Goal: Task Accomplishment & Management: Manage account settings

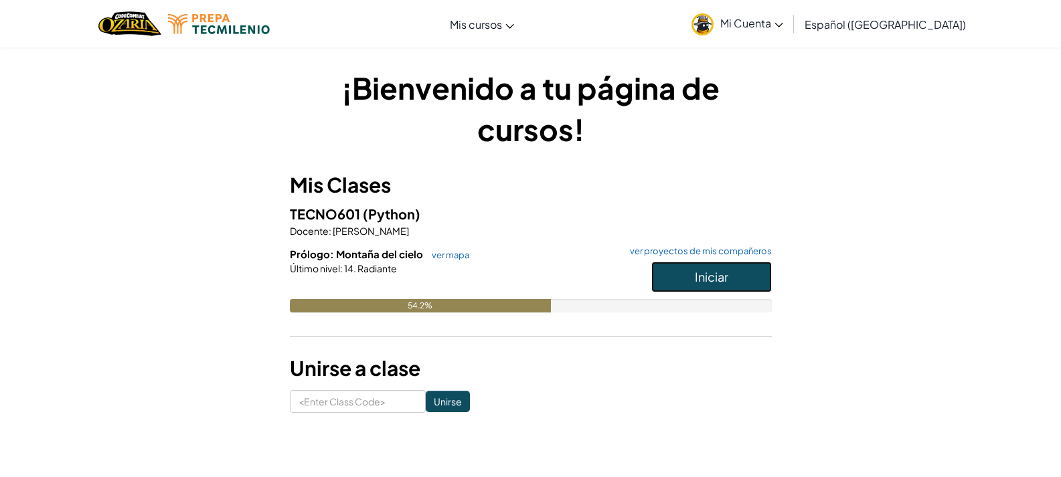
click at [717, 283] on span "Iniciar" at bounding box center [711, 276] width 33 height 15
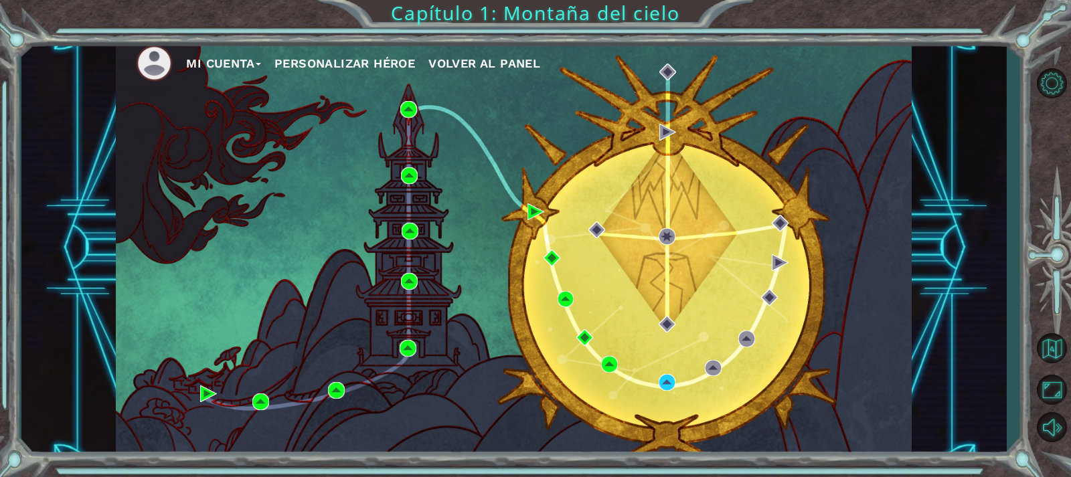
click at [214, 62] on button "Mi Cuenta" at bounding box center [223, 64] width 75 height 20
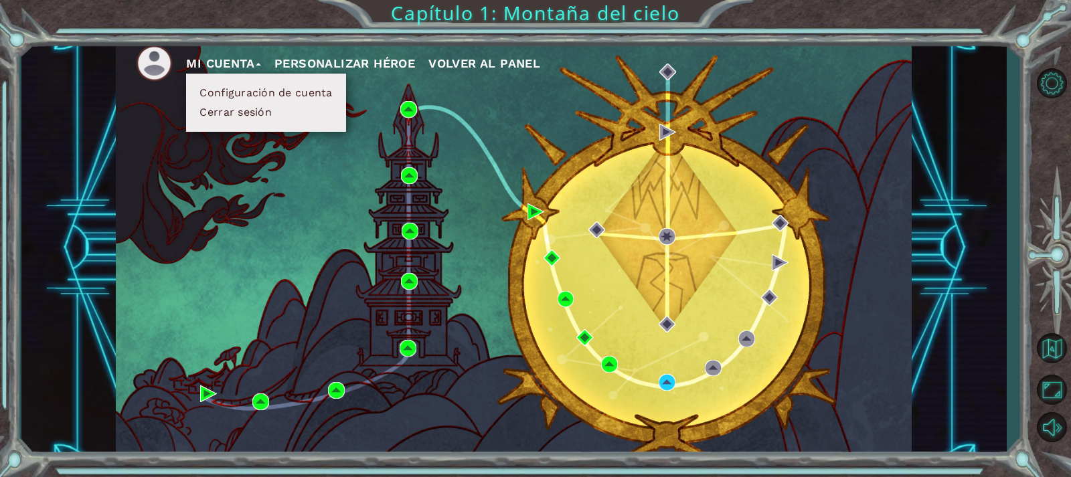
click at [230, 88] on button "Configuración de cuenta" at bounding box center [265, 93] width 141 height 15
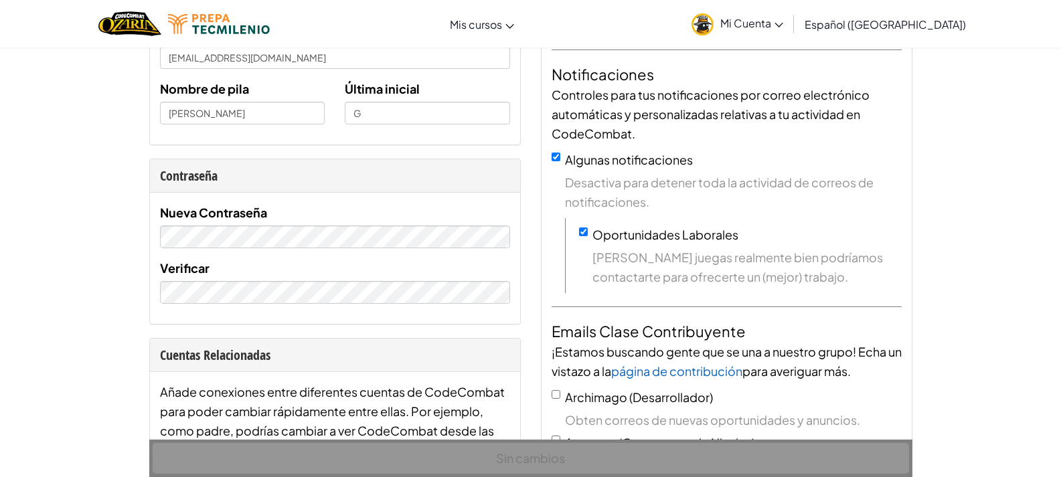
scroll to position [201, 0]
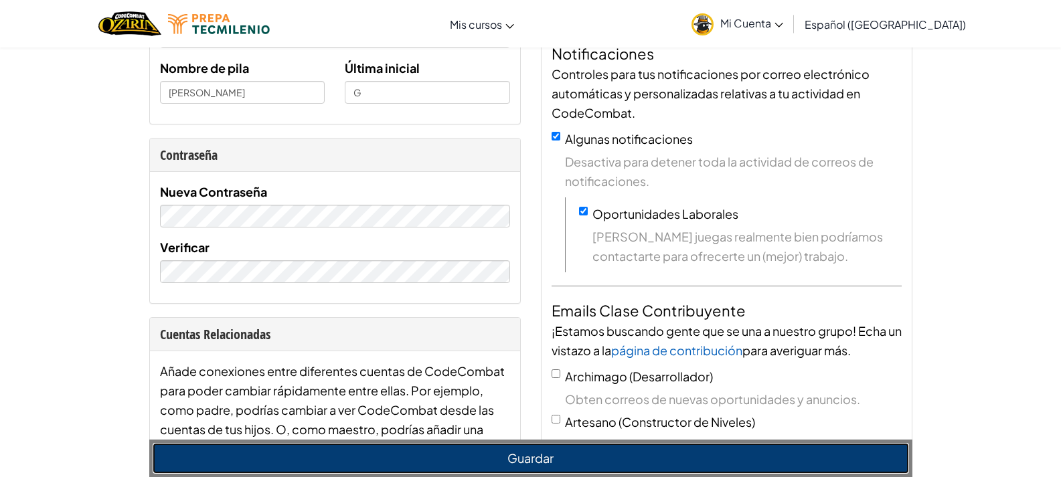
click at [386, 454] on button "Guardar" at bounding box center [531, 458] width 757 height 31
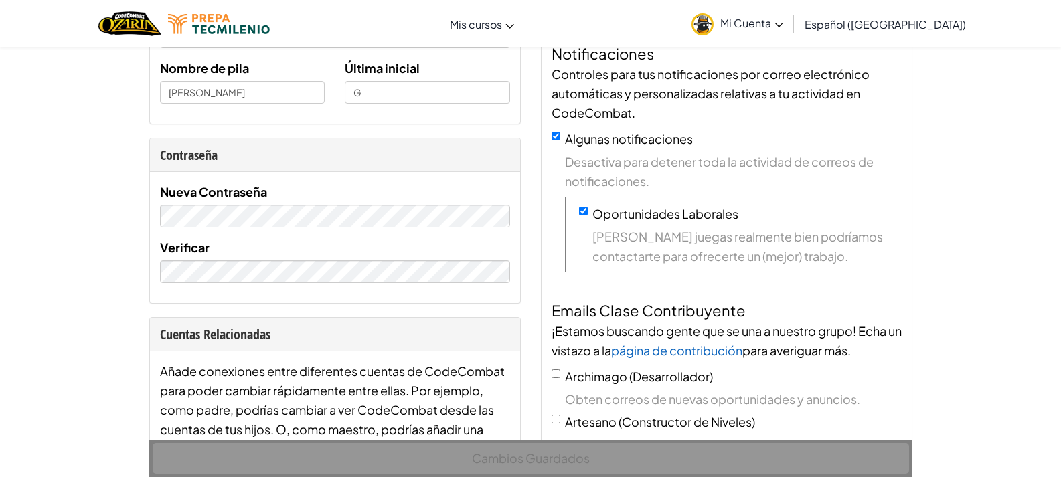
click at [780, 27] on span "Mi Cuenta" at bounding box center [751, 23] width 63 height 14
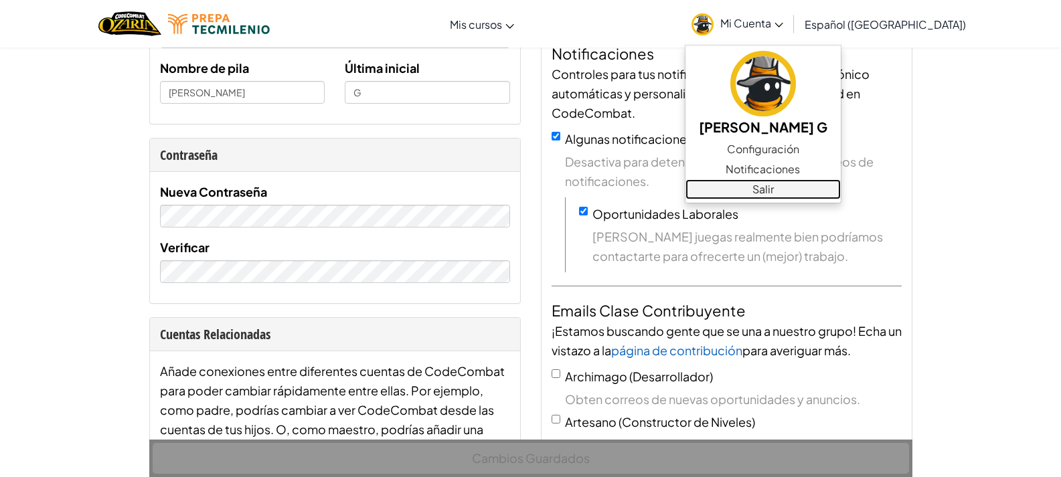
click at [759, 188] on link "Salir" at bounding box center [763, 189] width 155 height 20
